Goal: Information Seeking & Learning: Learn about a topic

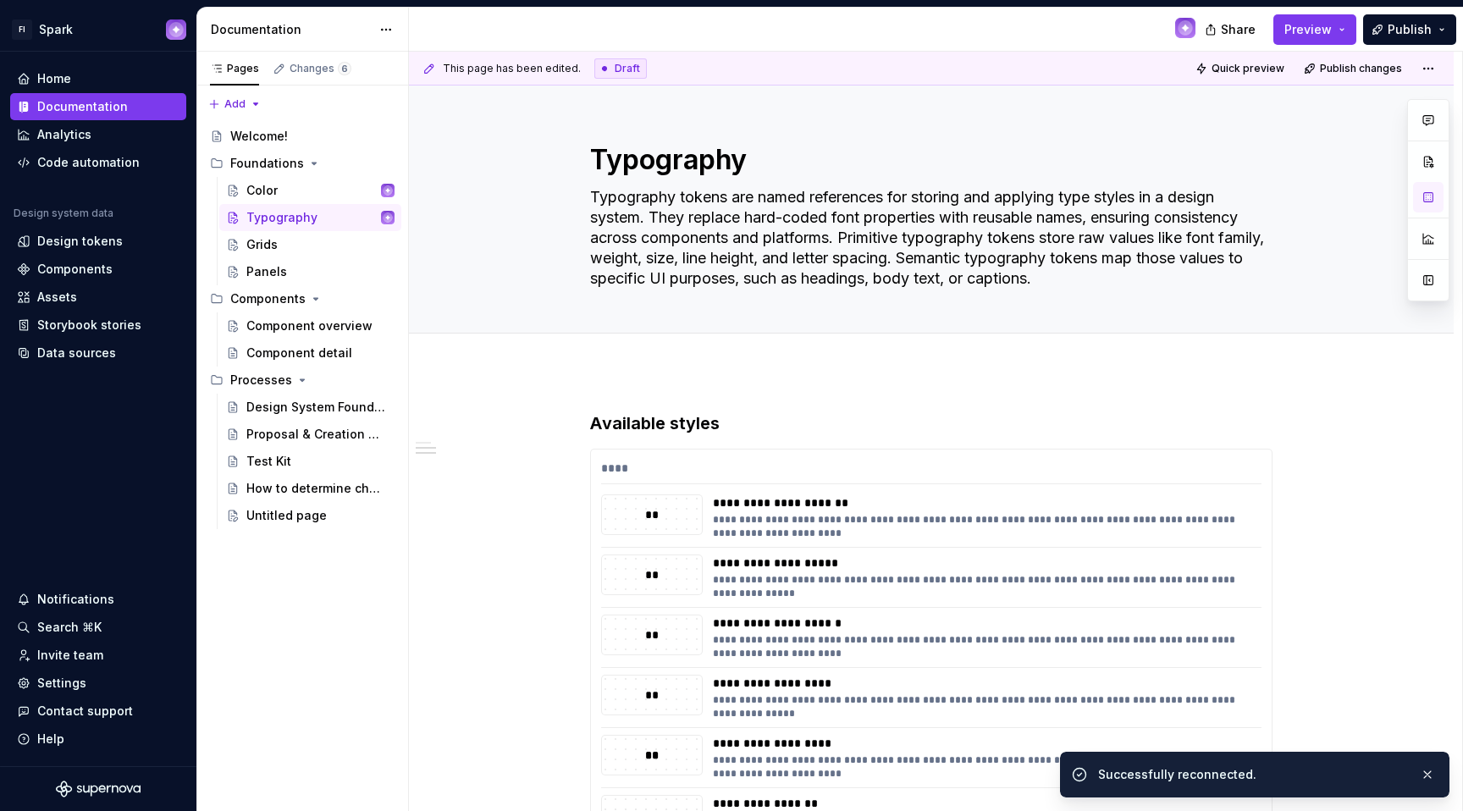
scroll to position [1889, 0]
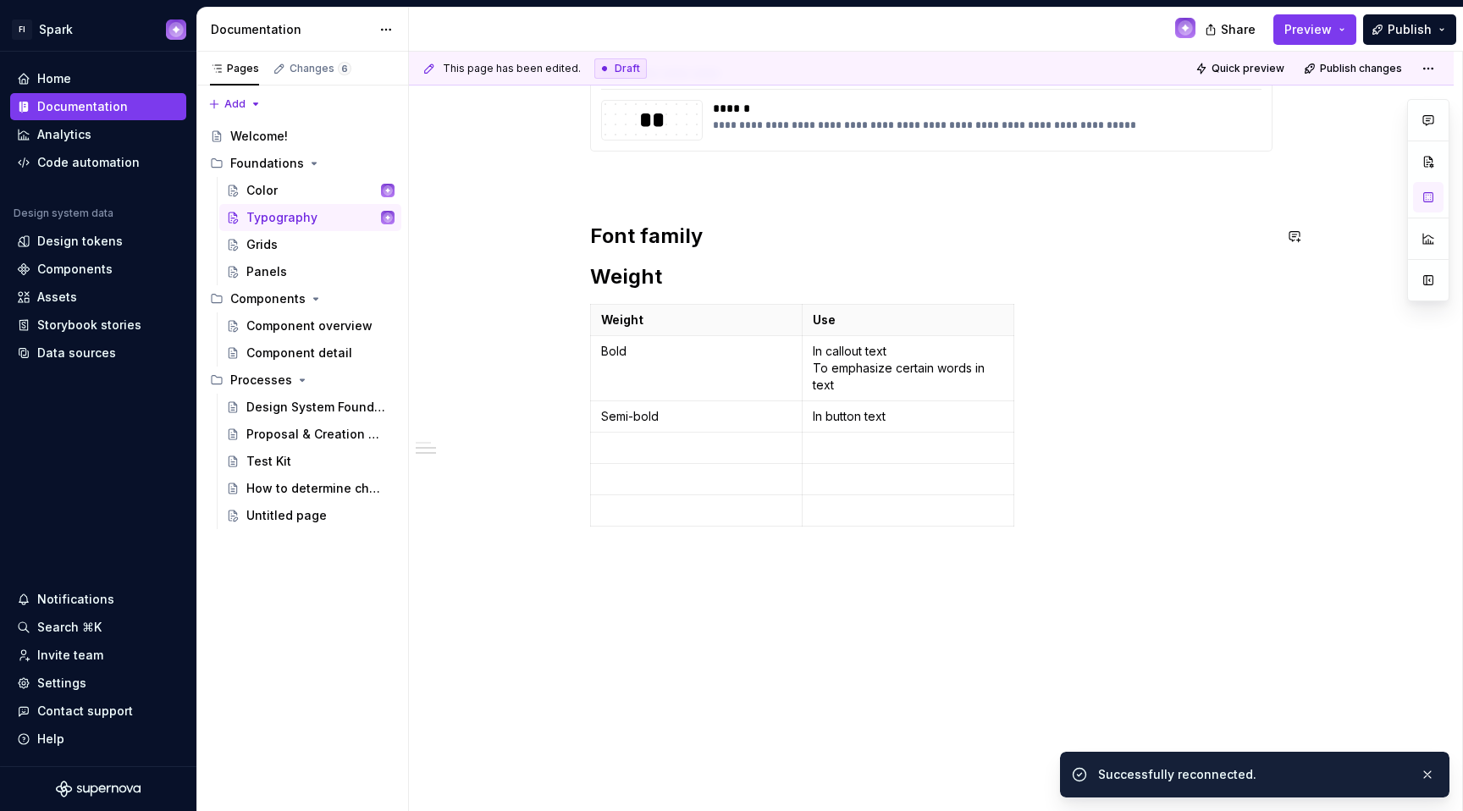
click at [654, 151] on div "**********" at bounding box center [931, 102] width 682 height 97
click at [648, 174] on p at bounding box center [931, 182] width 682 height 20
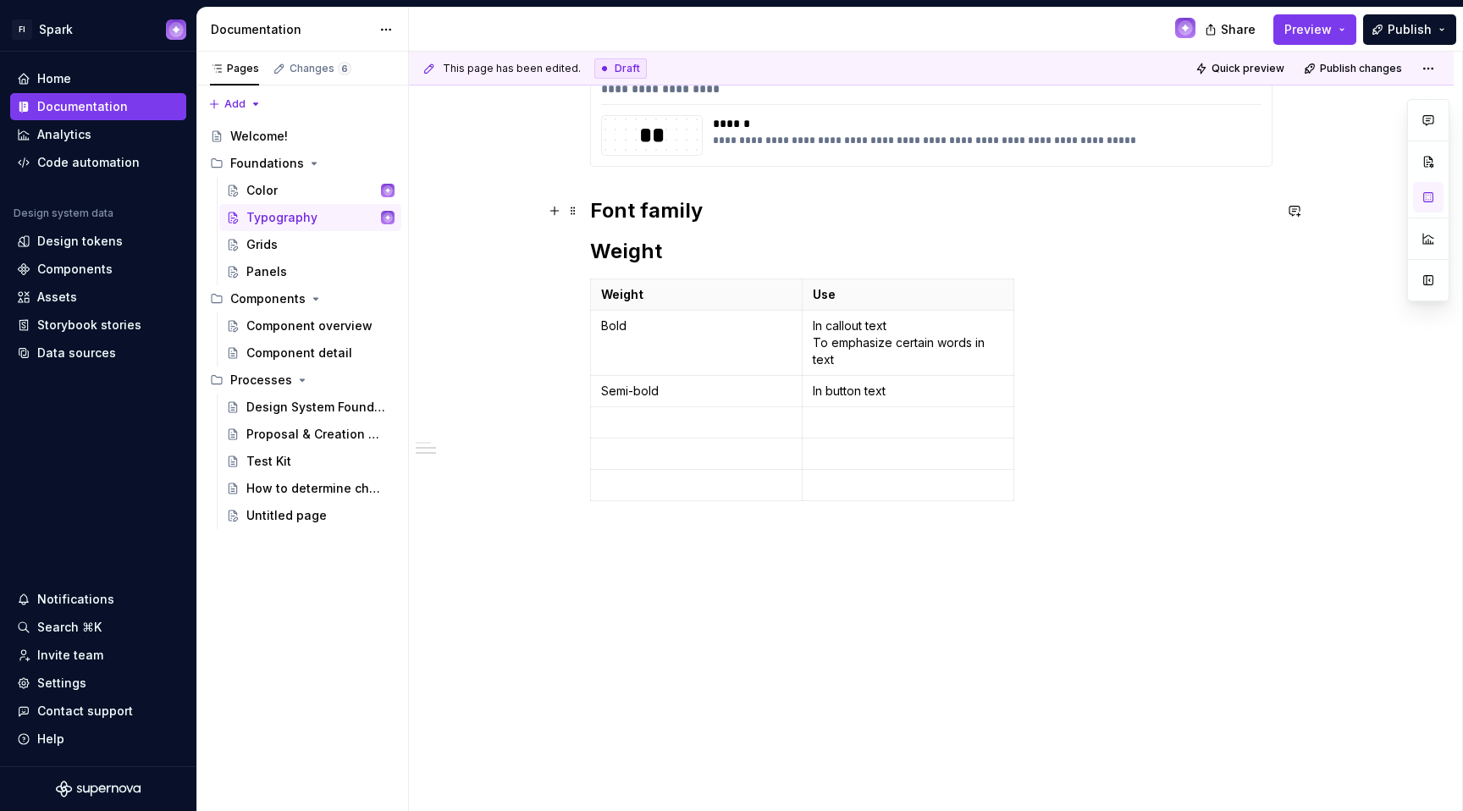
click at [730, 206] on h2 "Font family" at bounding box center [931, 210] width 682 height 27
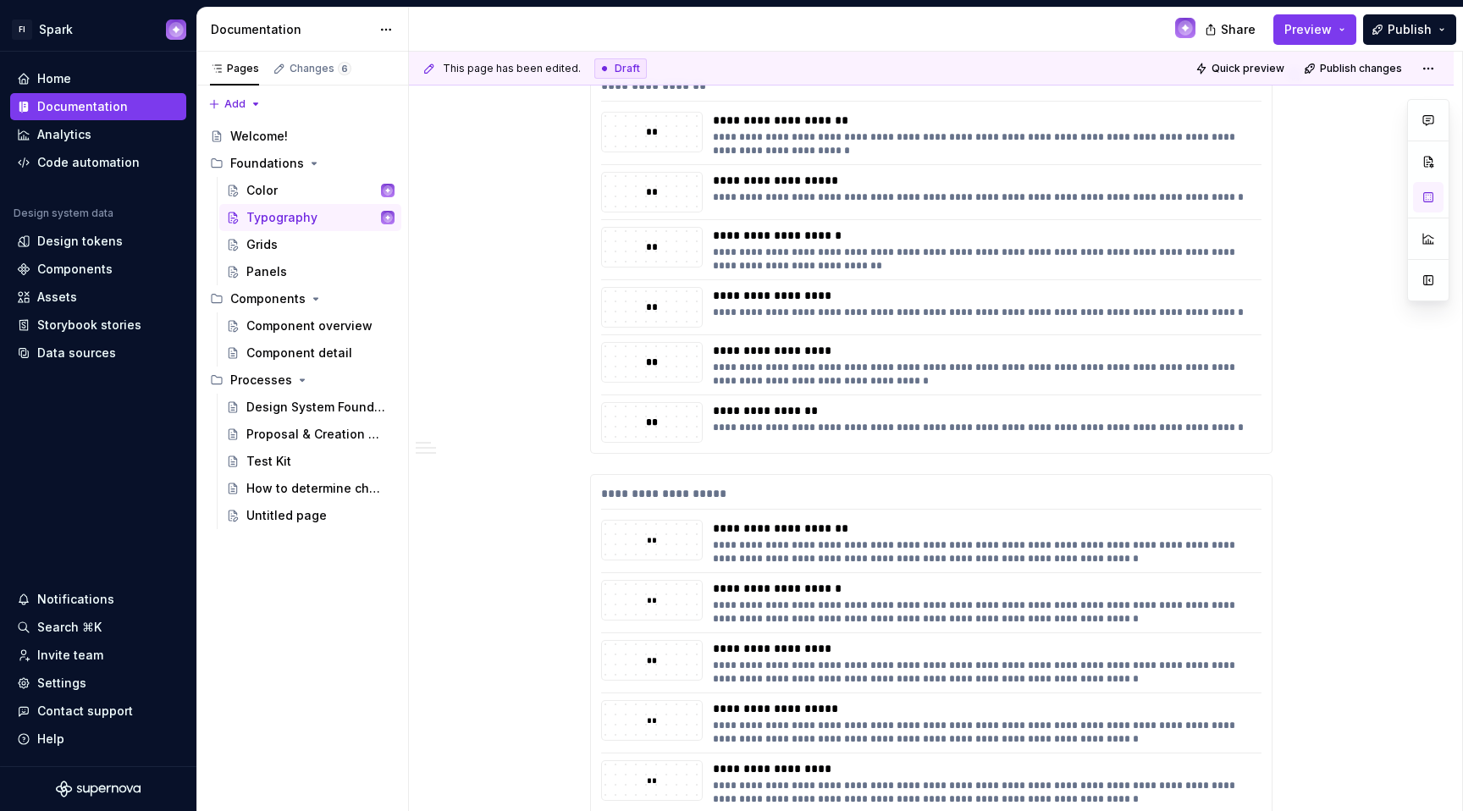
scroll to position [0, 0]
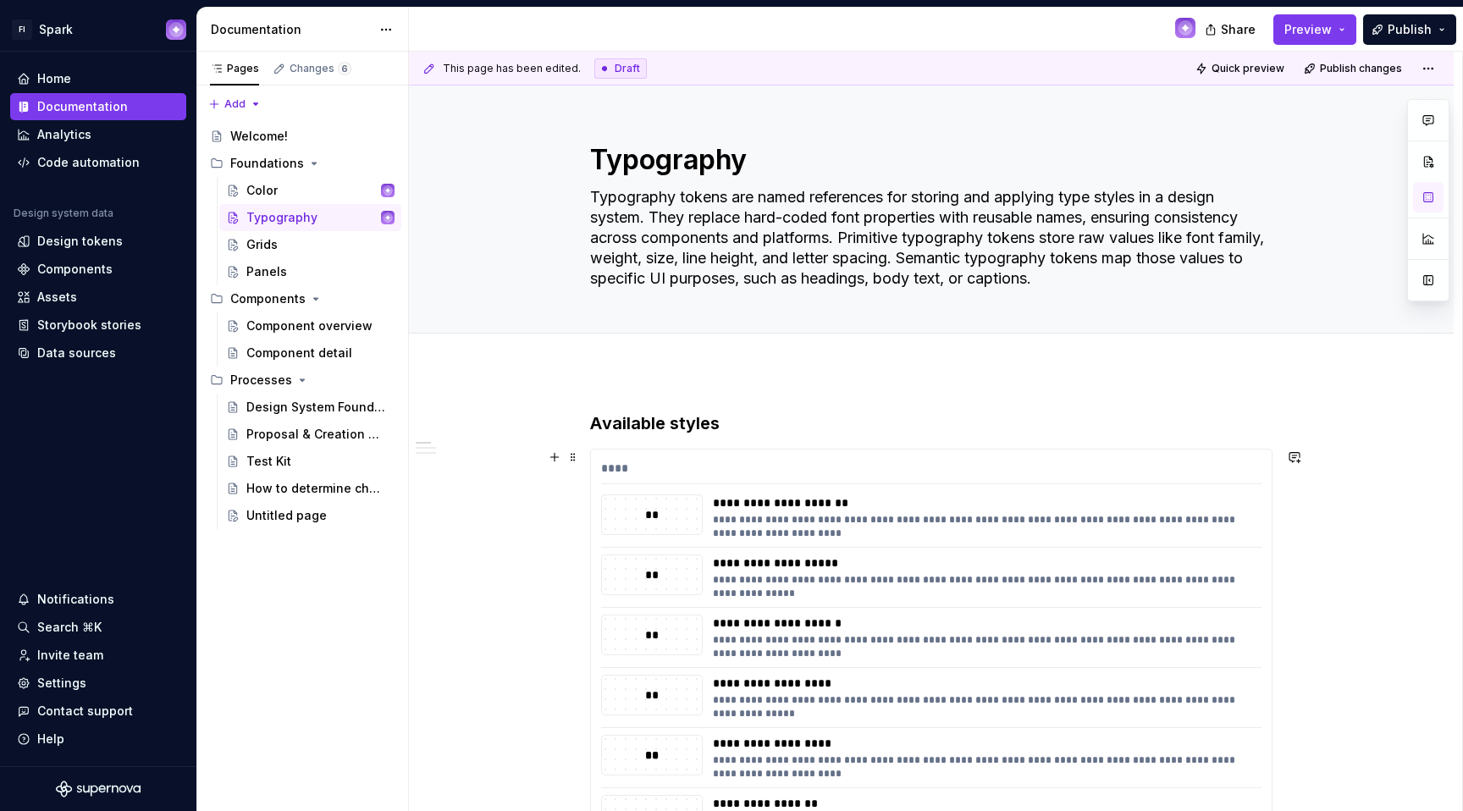
type textarea "*"
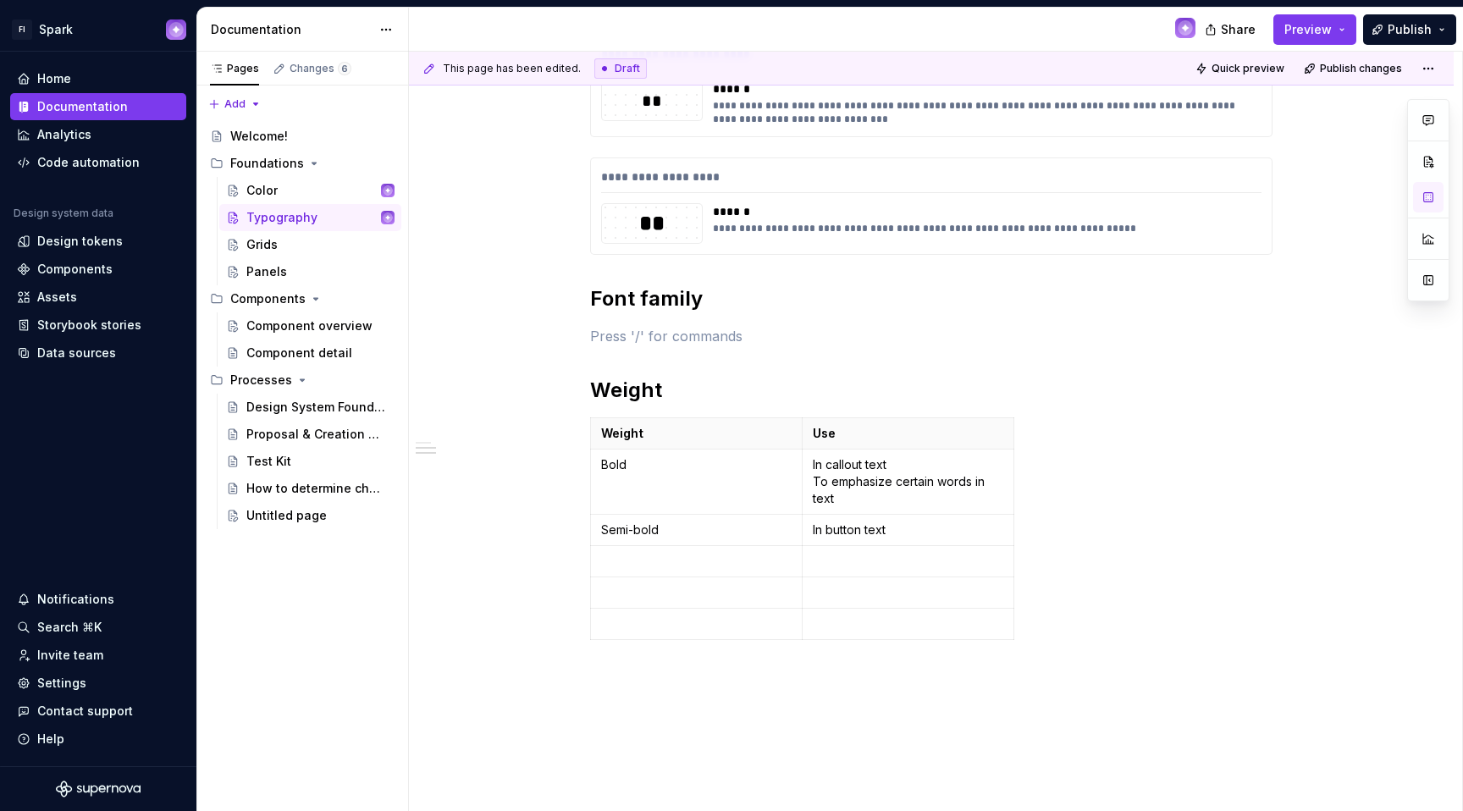
scroll to position [1572, 0]
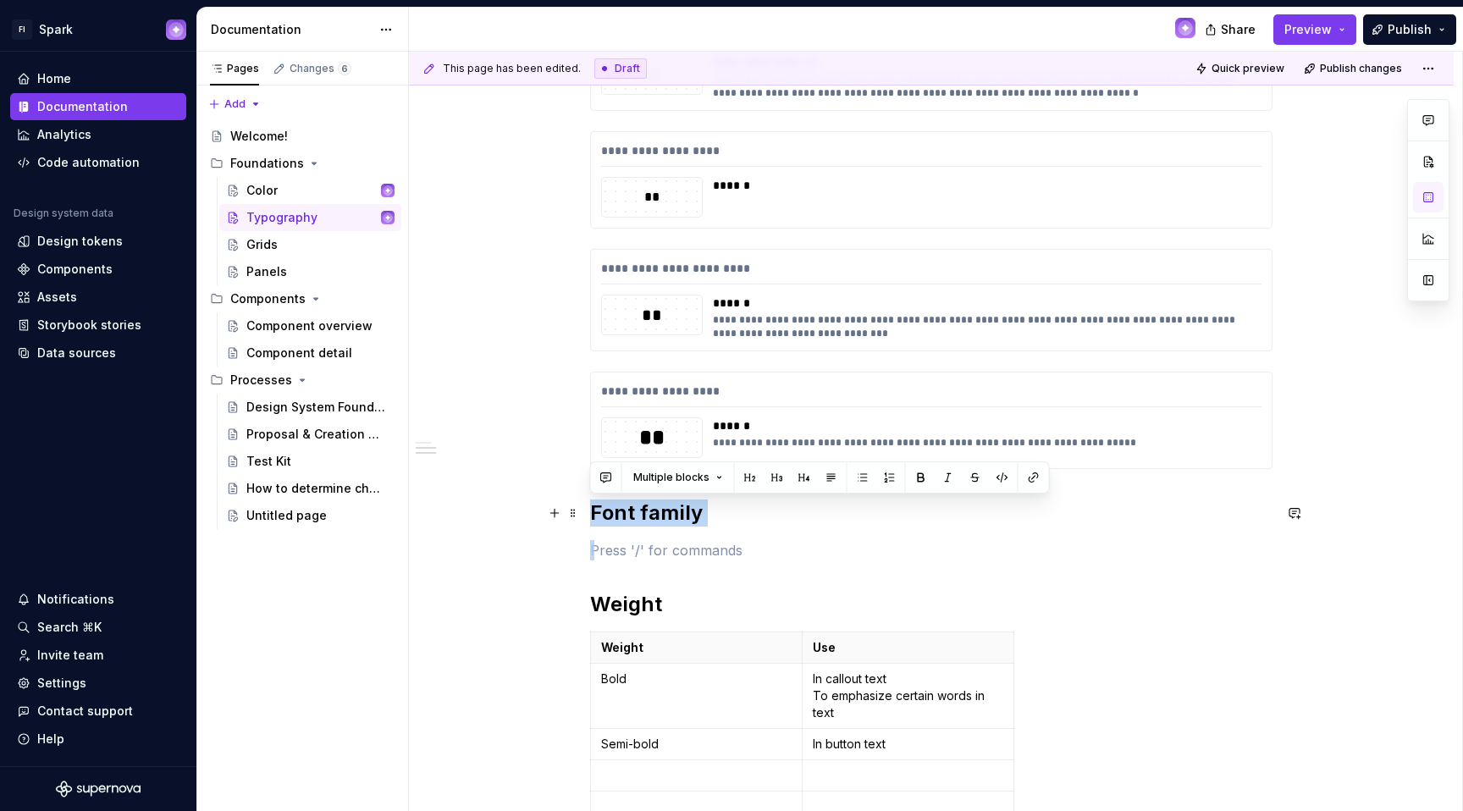
drag, startPoint x: 735, startPoint y: 546, endPoint x: 581, endPoint y: 511, distance: 158.7
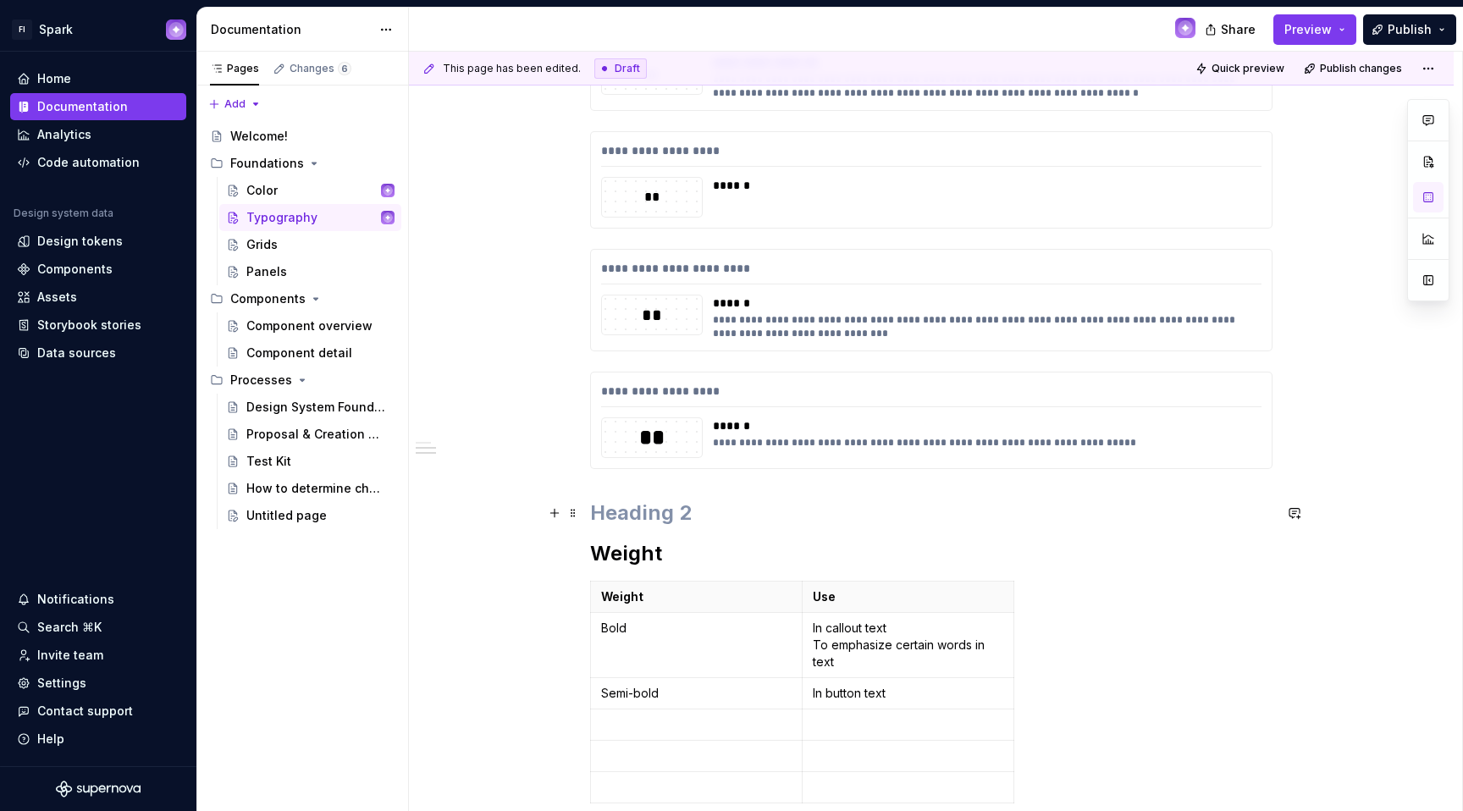
click at [596, 521] on h2 at bounding box center [931, 512] width 682 height 27
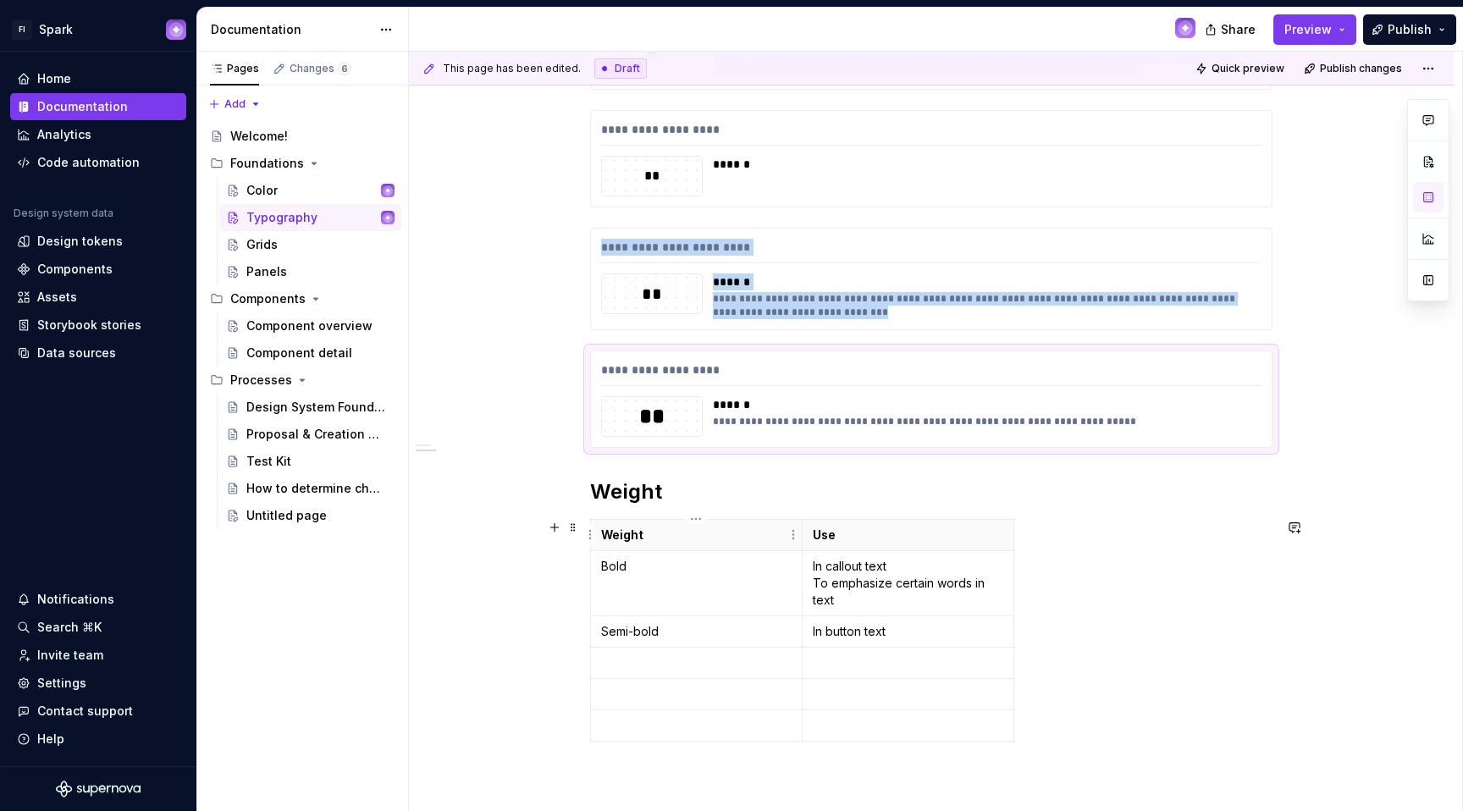
scroll to position [1599, 0]
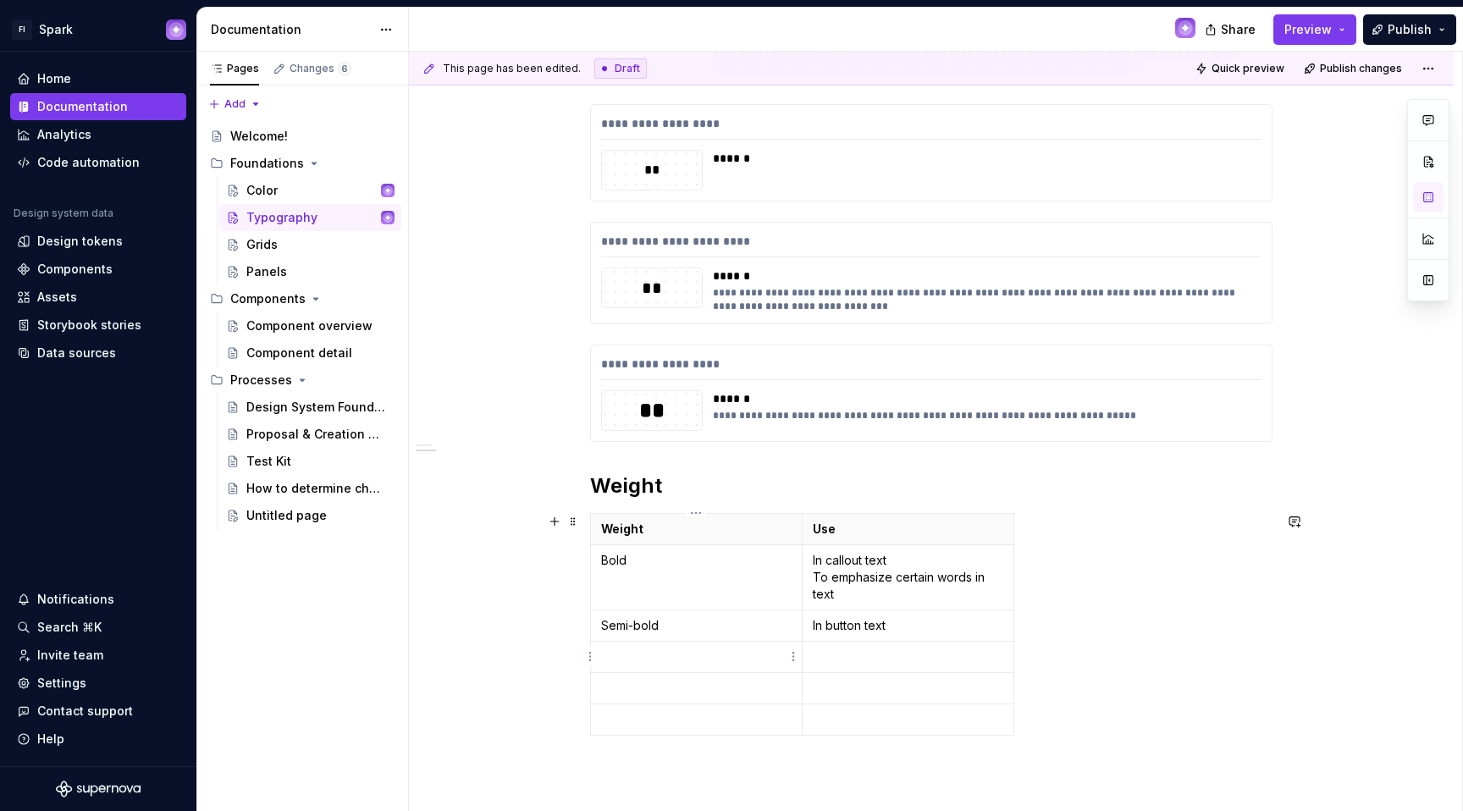
click at [653, 653] on p at bounding box center [696, 656] width 190 height 17
click at [632, 581] on td "Bold" at bounding box center [697, 577] width 212 height 65
click at [1051, 678] on div "Weight Use black In callout text To emphasize certain words in text Semi-bold I…" at bounding box center [931, 627] width 682 height 229
drag, startPoint x: 1061, startPoint y: 713, endPoint x: 589, endPoint y: 504, distance: 516.8
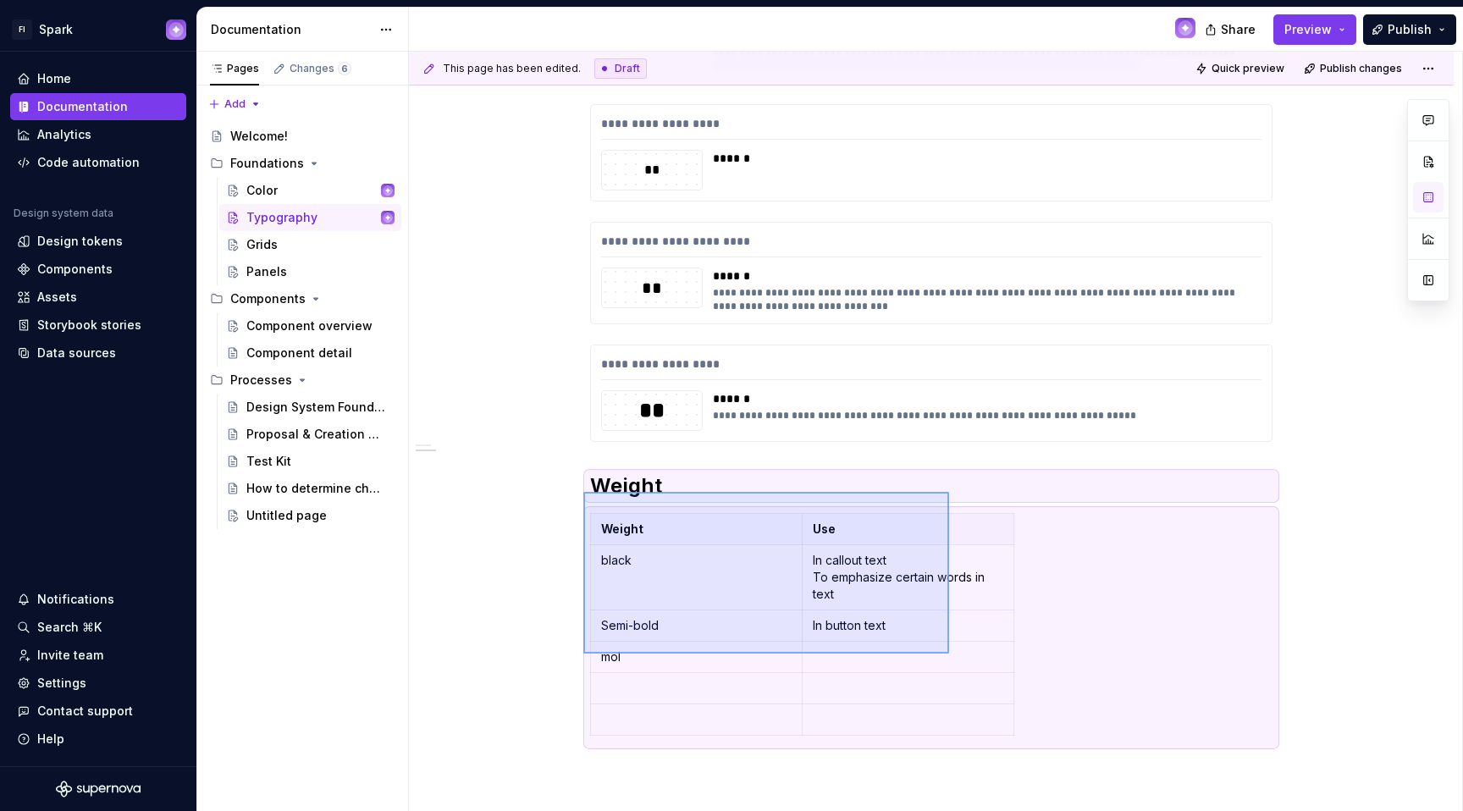
drag, startPoint x: 586, startPoint y: 493, endPoint x: 949, endPoint y: 653, distance: 397.1
click at [949, 653] on div "**********" at bounding box center [935, 432] width 1053 height 760
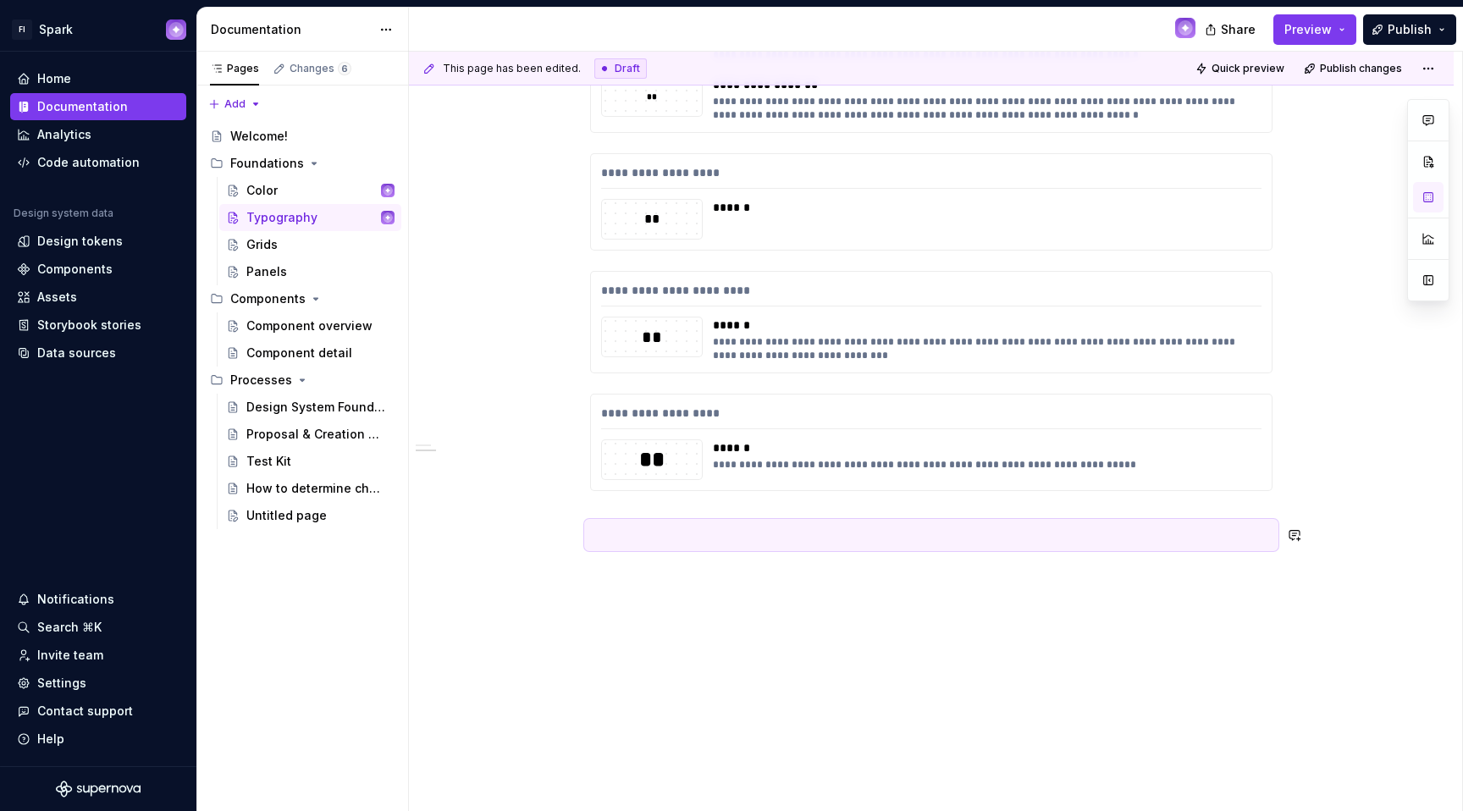
scroll to position [1533, 0]
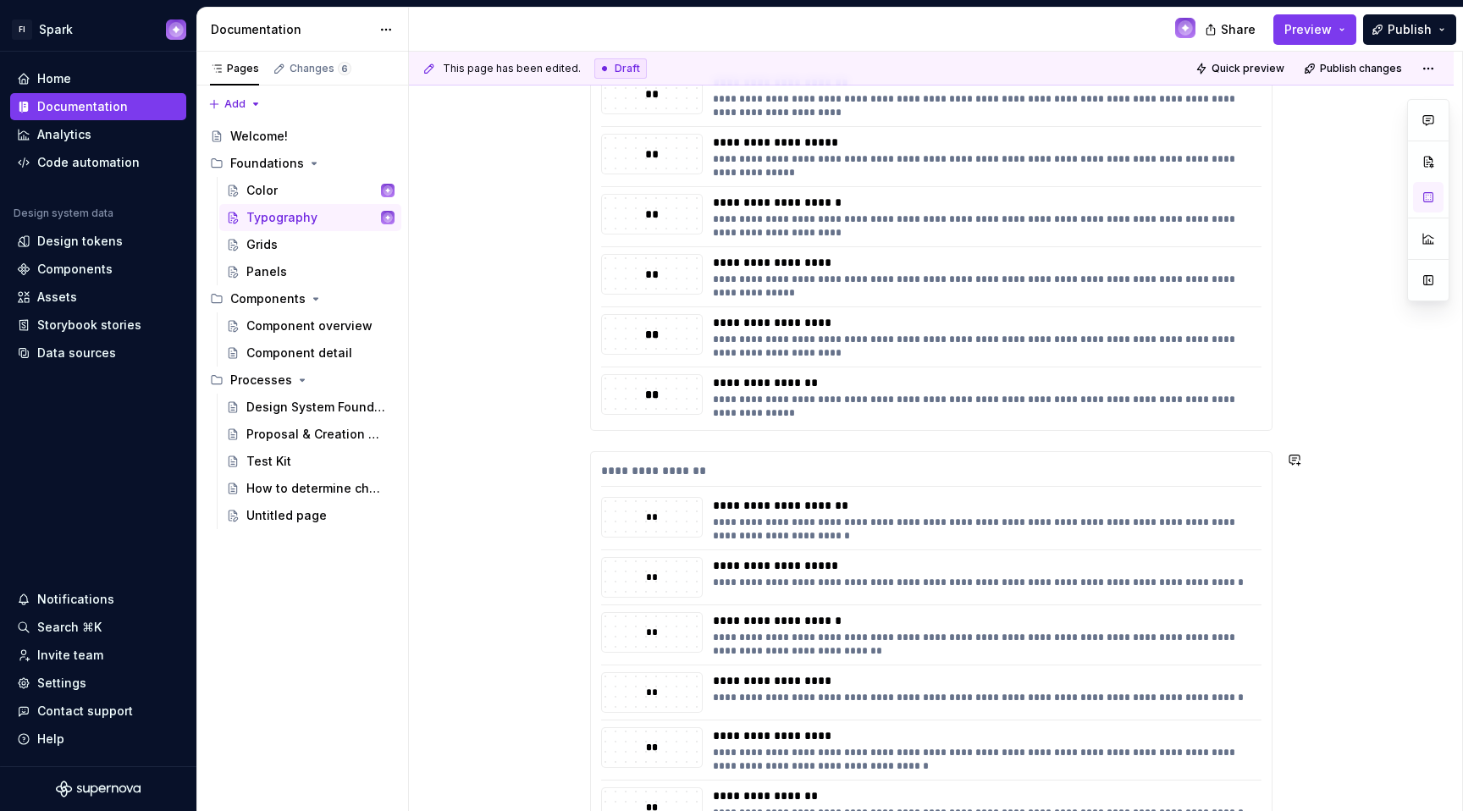
scroll to position [0, 0]
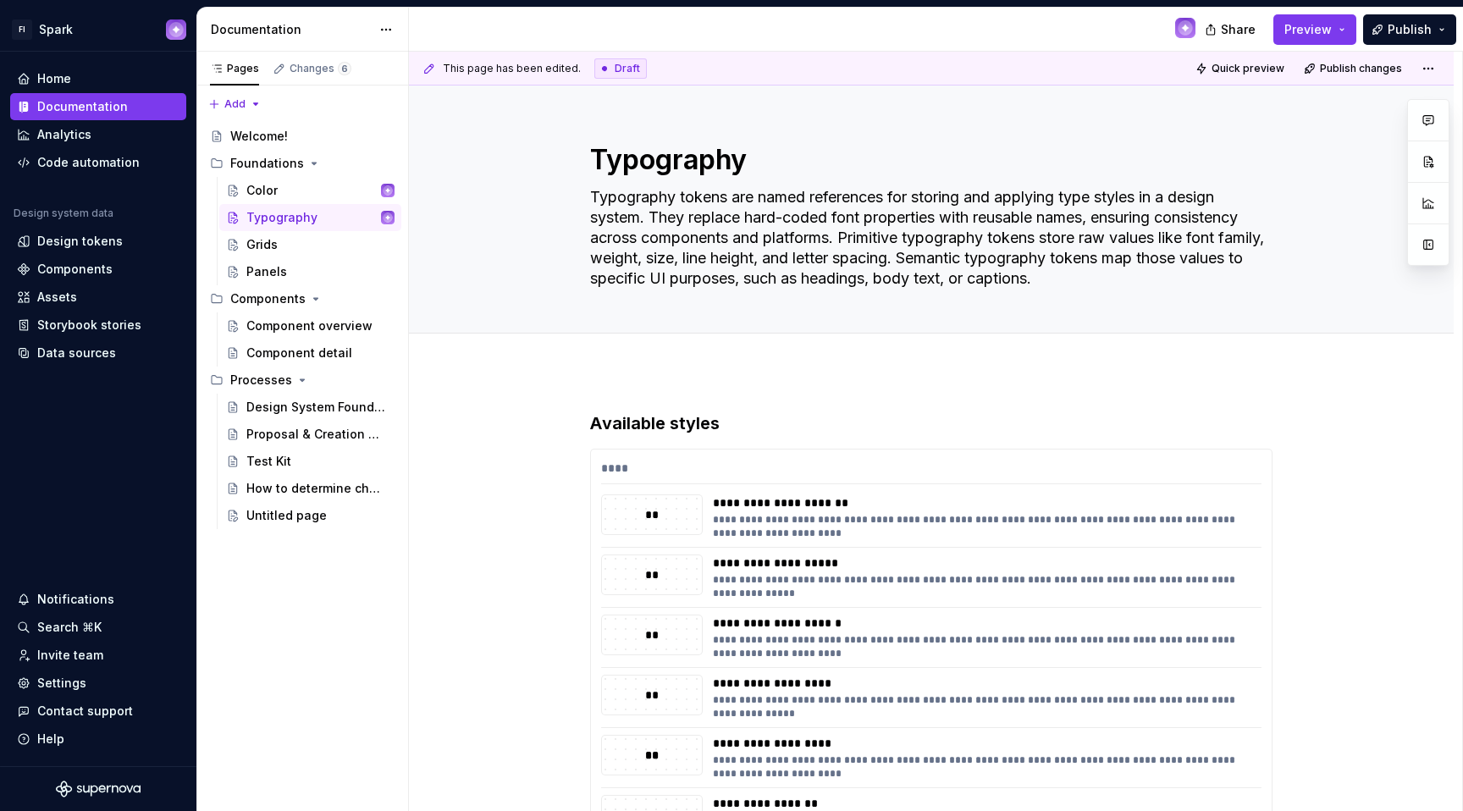
type textarea "*"
